Goal: Obtain resource: Download file/media

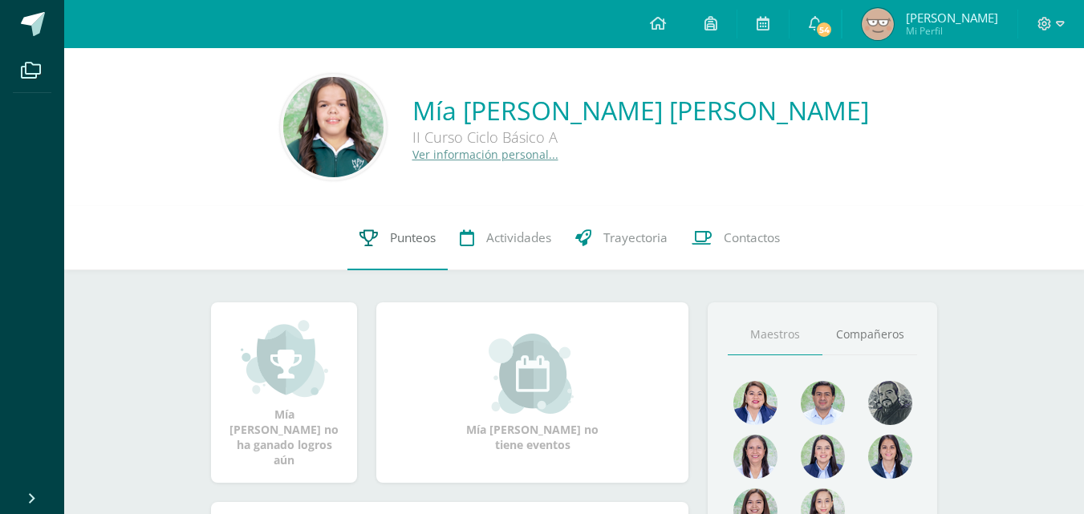
click at [376, 227] on link "Punteos" at bounding box center [397, 238] width 100 height 64
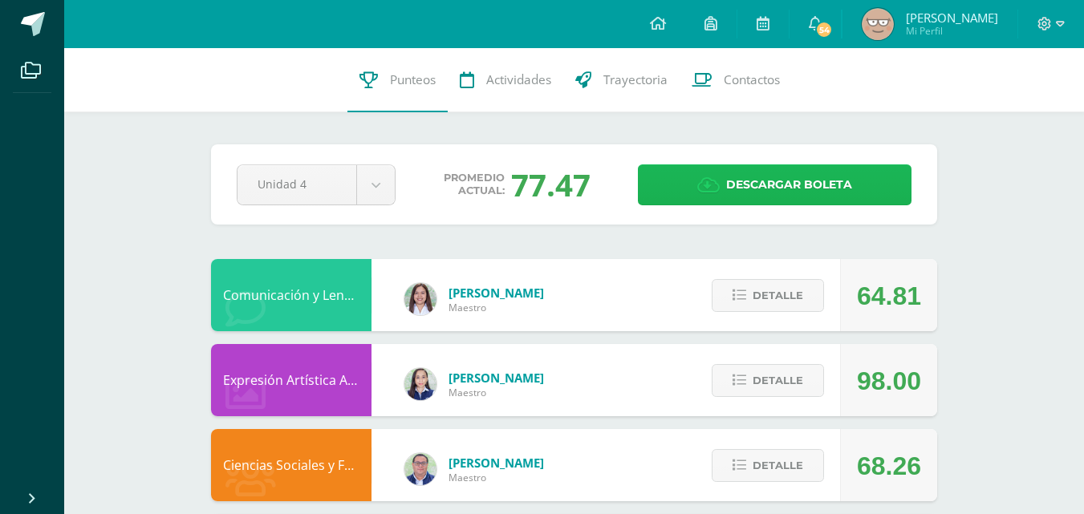
click at [693, 189] on link "Descargar boleta" at bounding box center [775, 184] width 274 height 41
